Goal: Check status: Check status

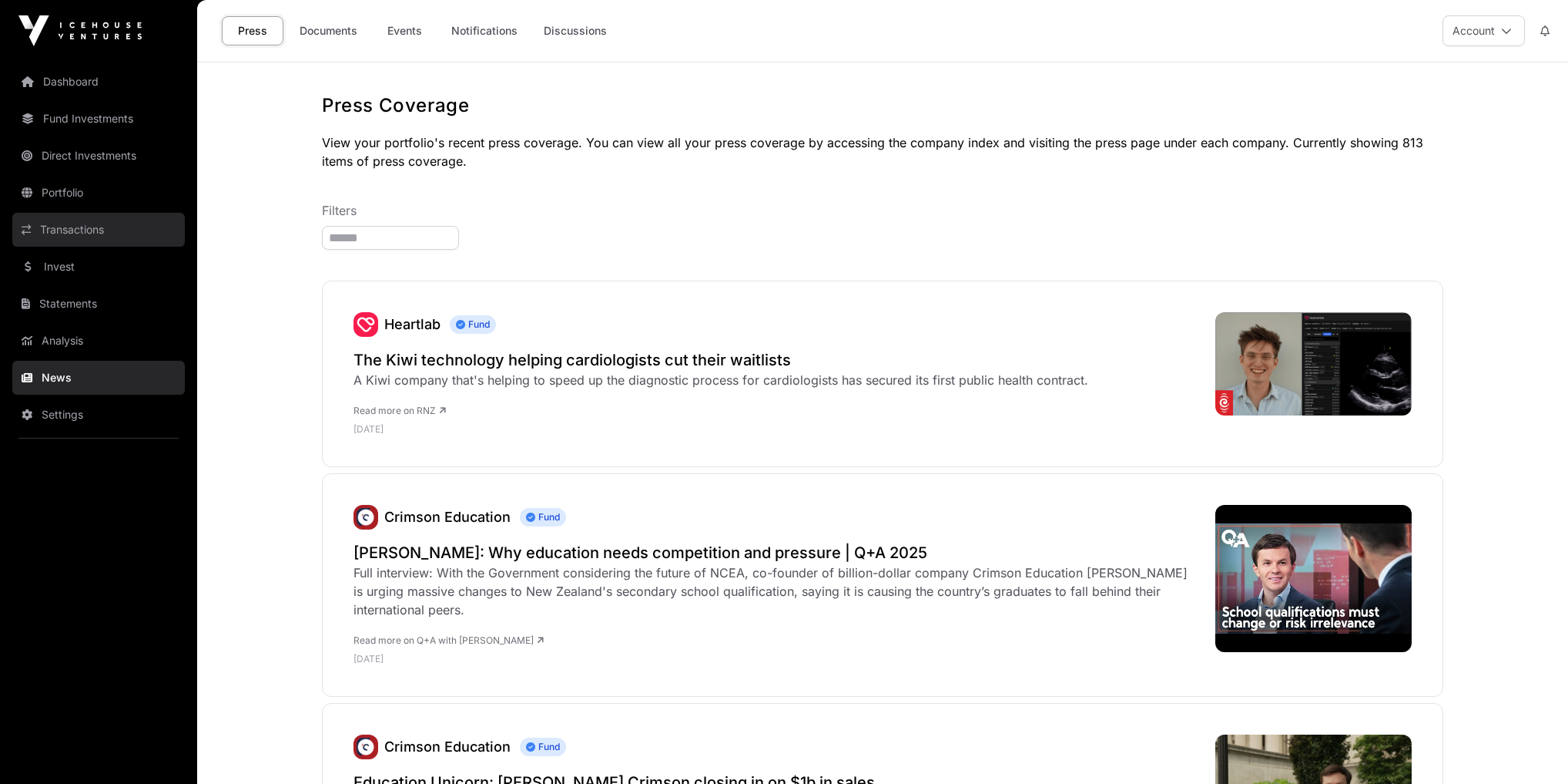
click at [78, 225] on link "Transactions" at bounding box center [99, 229] width 172 height 34
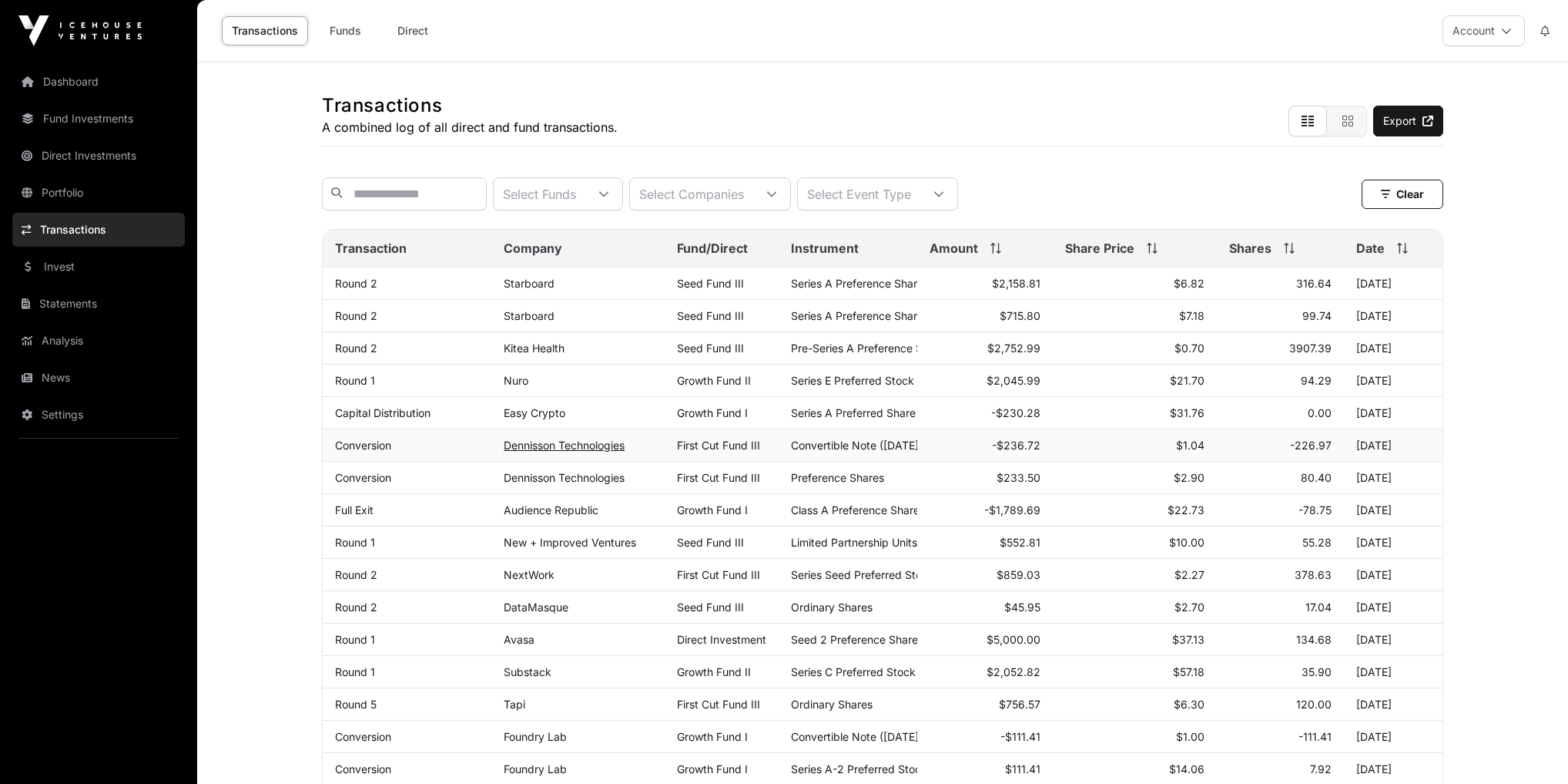
click at [584, 451] on link "Dennisson Technologies" at bounding box center [564, 444] width 121 height 13
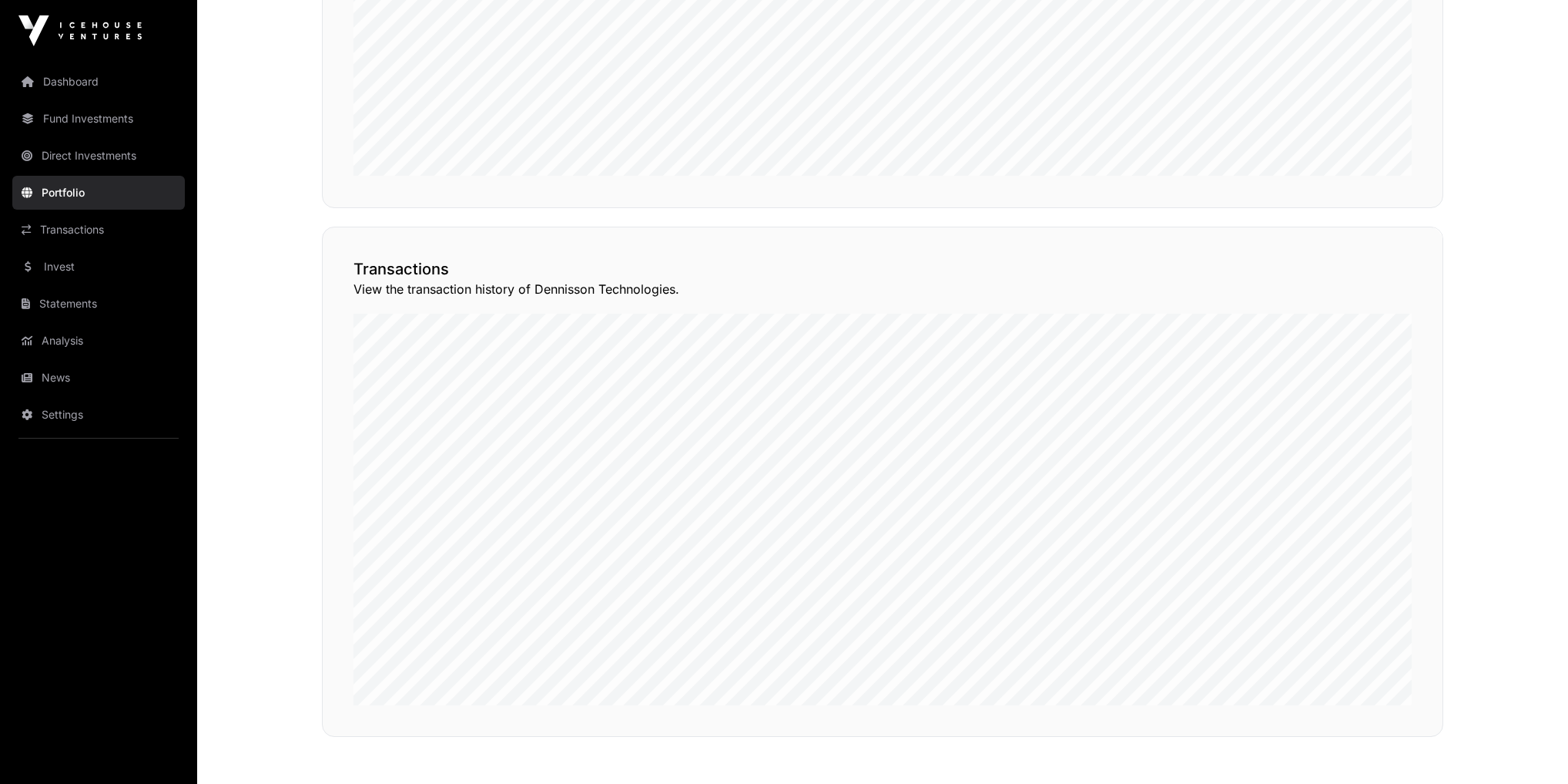
scroll to position [1172, 0]
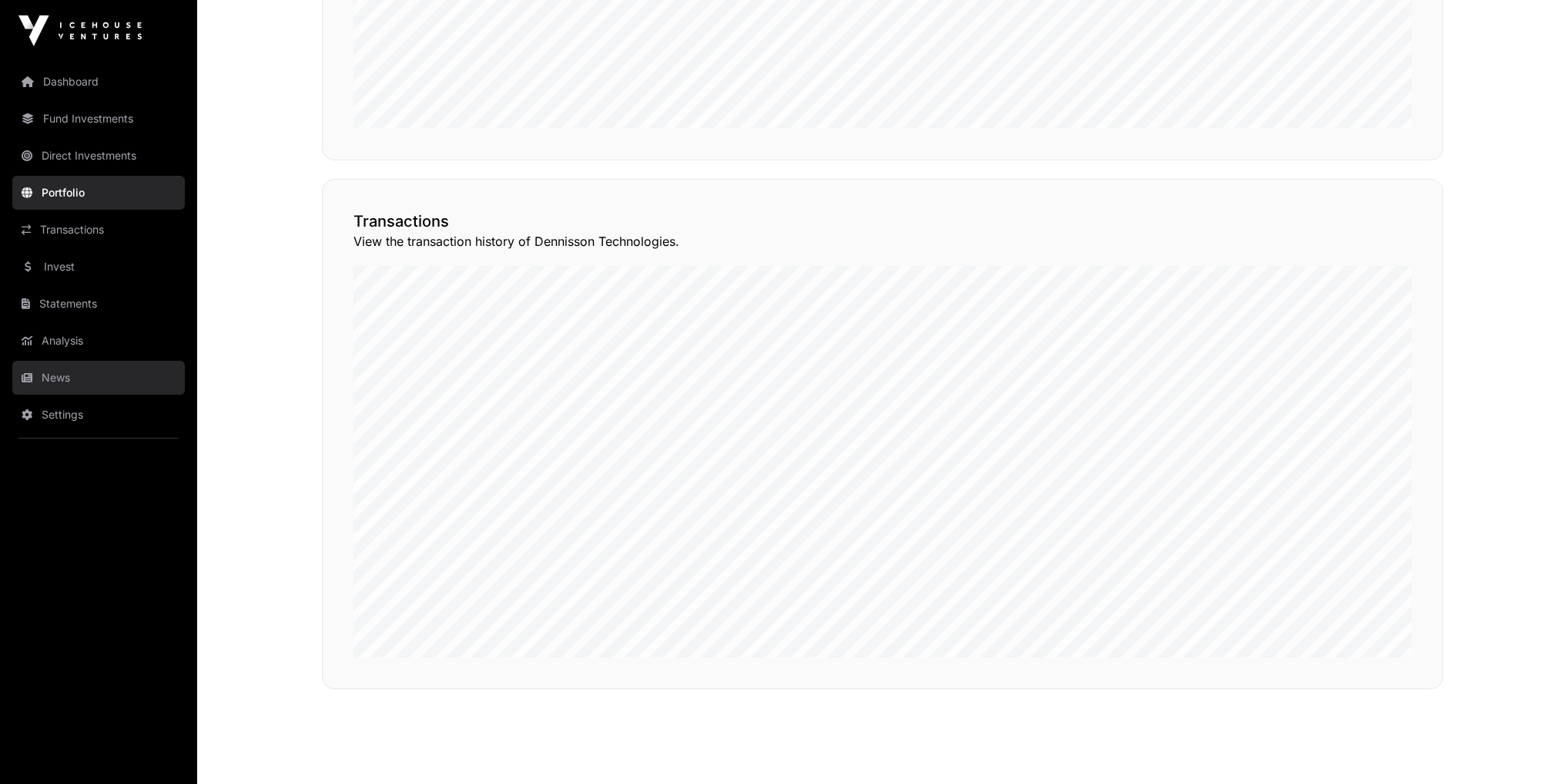
click at [54, 382] on link "News" at bounding box center [99, 377] width 172 height 34
